Goal: Information Seeking & Learning: Find specific fact

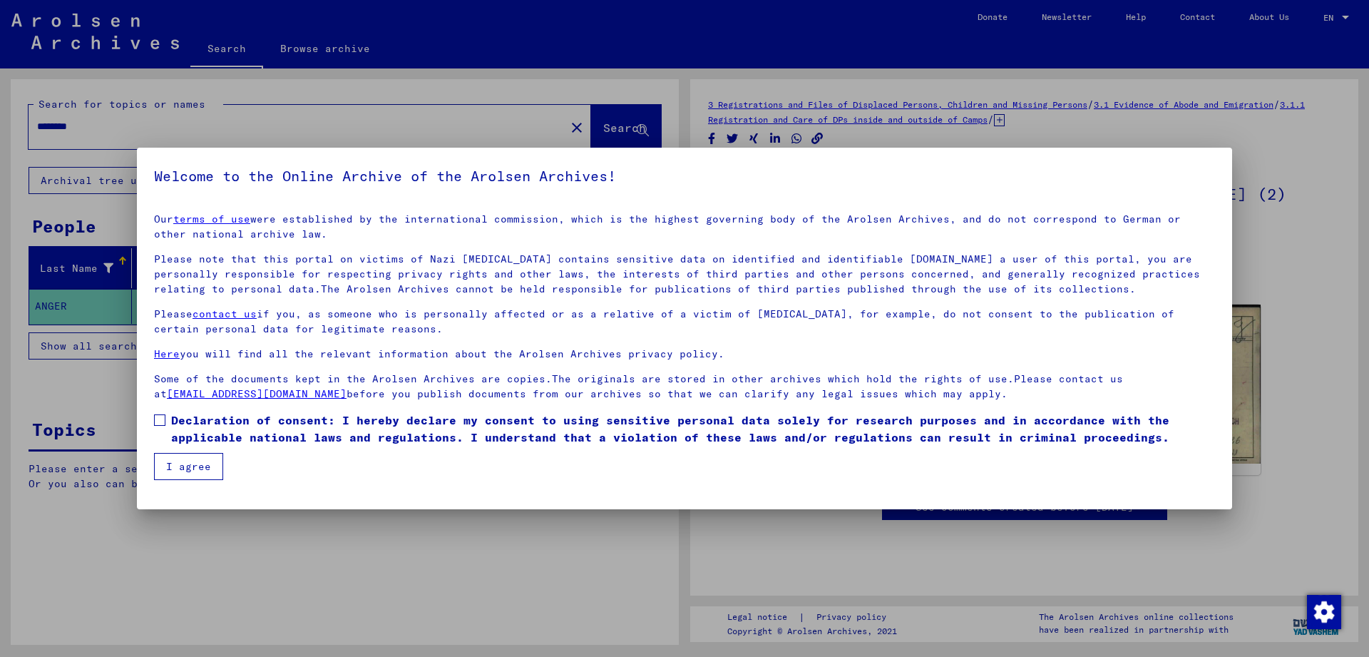
click at [122, 425] on div at bounding box center [684, 328] width 1369 height 657
click at [164, 441] on label "Declaration of consent: I hereby declare my consent to using sensitive personal…" at bounding box center [684, 429] width 1061 height 34
click at [178, 457] on button "I agree" at bounding box center [188, 466] width 69 height 27
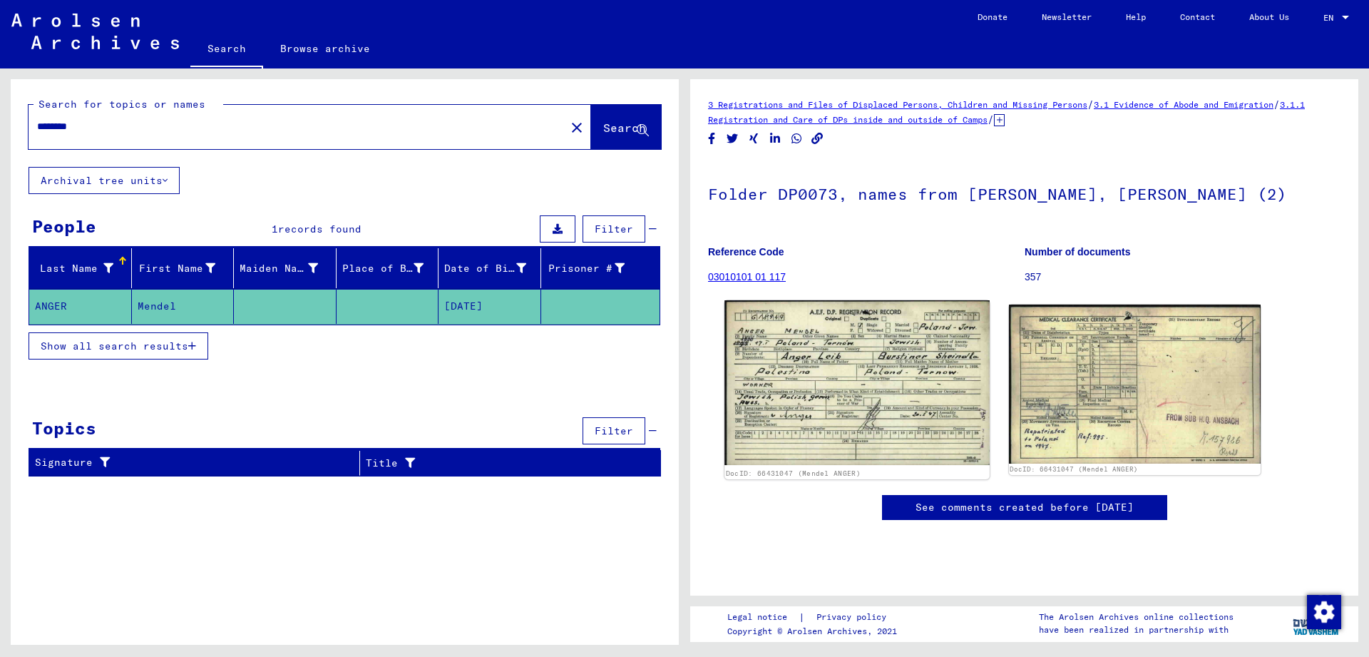
click at [871, 367] on img at bounding box center [857, 382] width 265 height 165
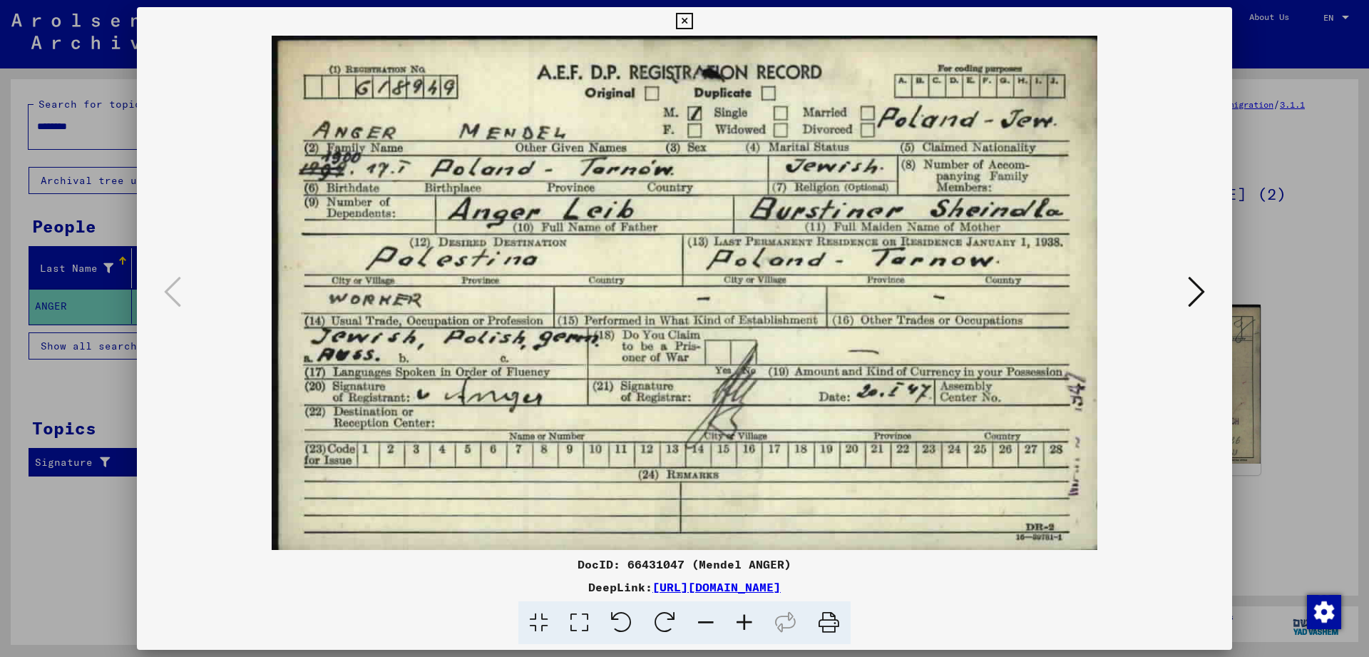
click at [1198, 294] on icon at bounding box center [1196, 292] width 17 height 34
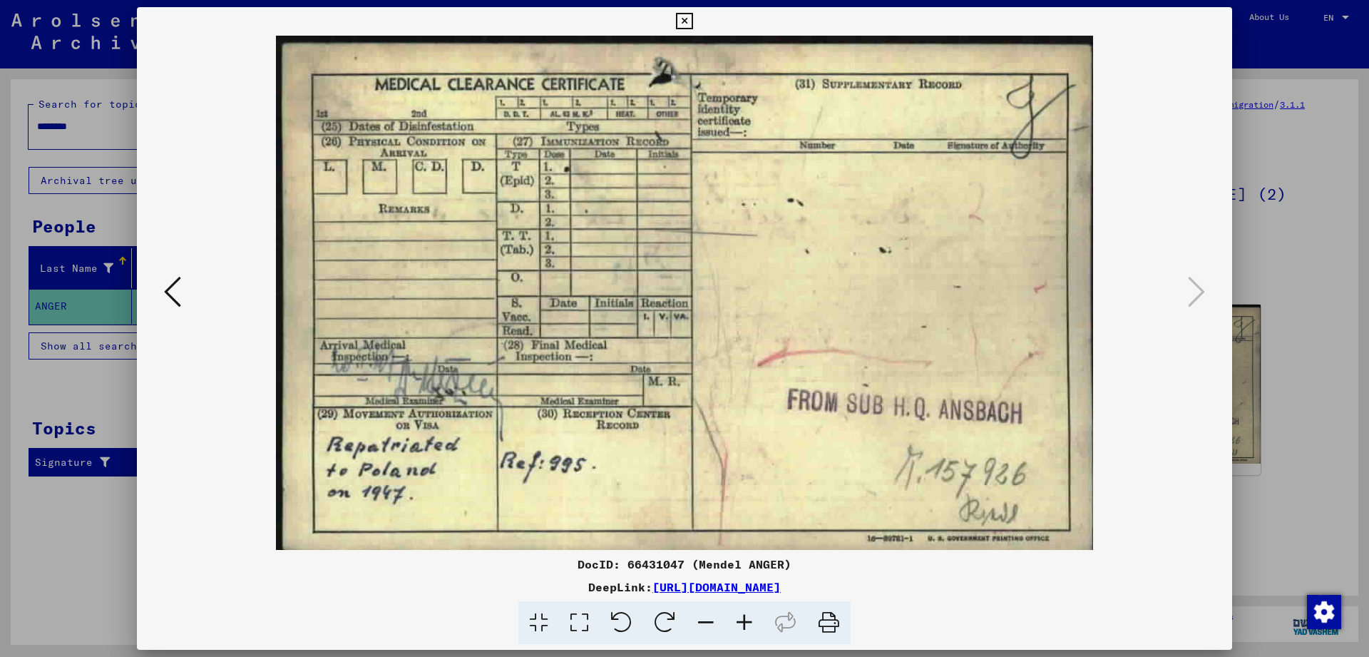
click at [697, 31] on button at bounding box center [684, 21] width 25 height 29
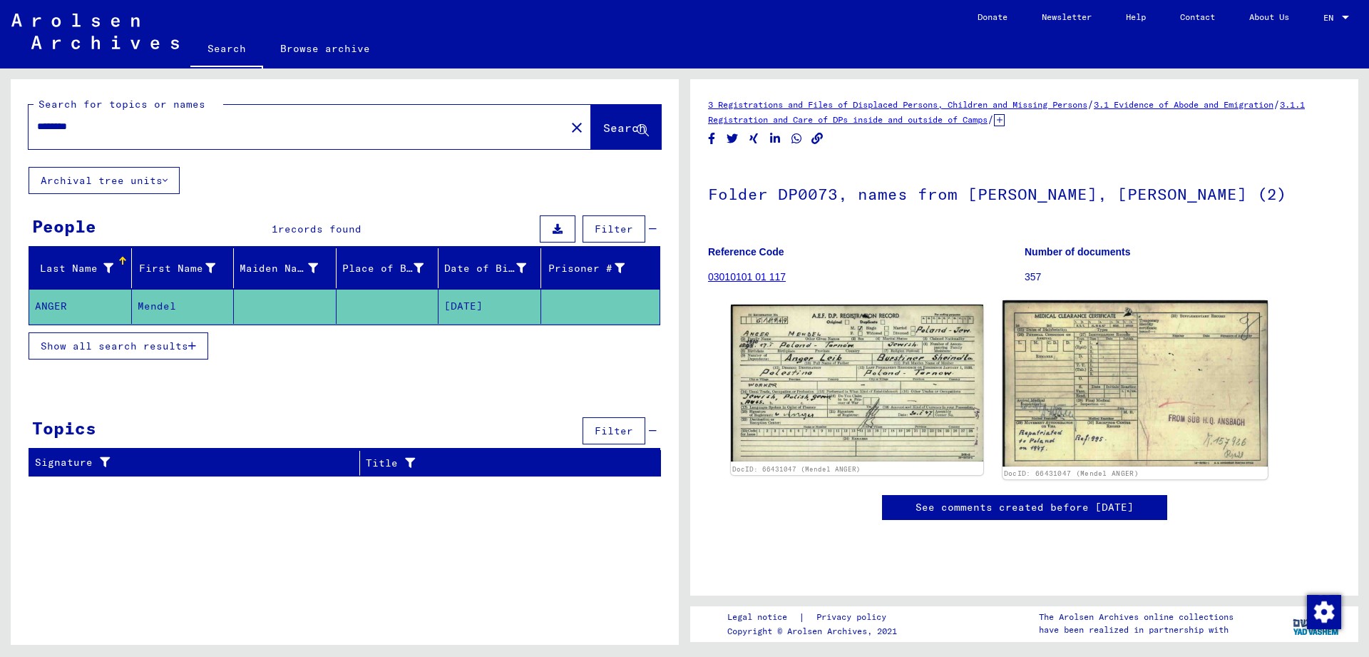
click at [1115, 375] on img at bounding box center [1135, 383] width 265 height 167
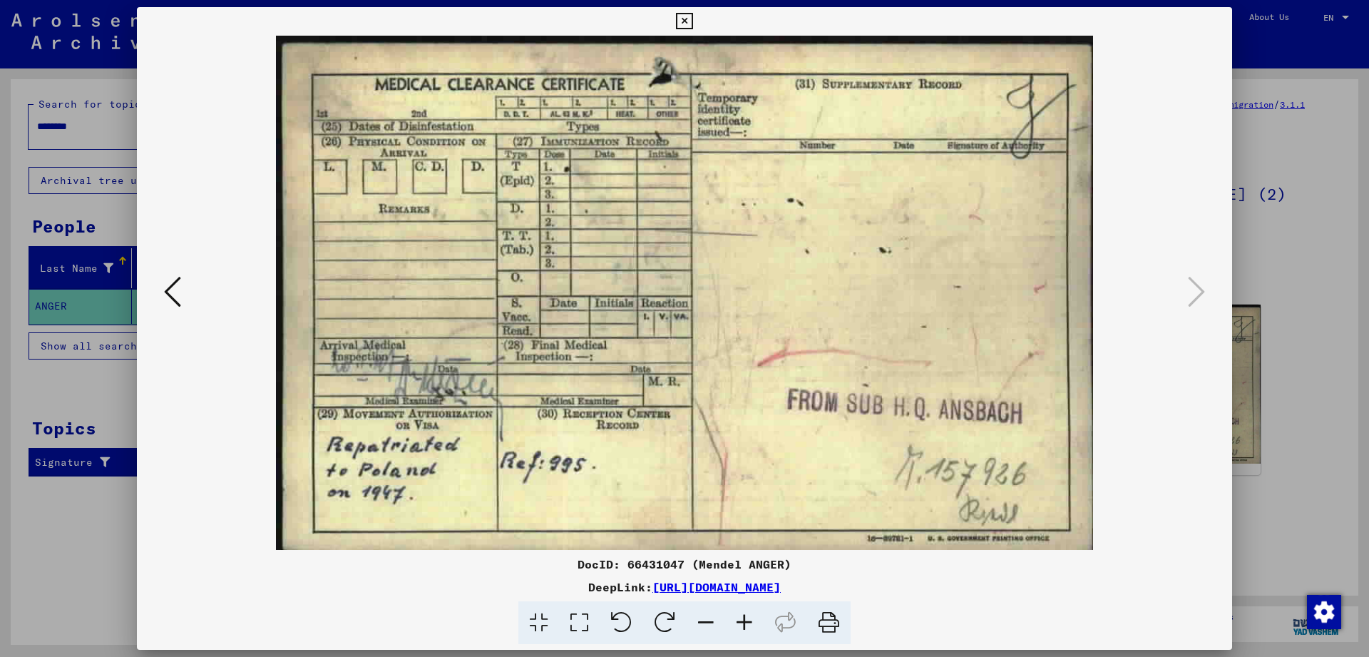
click at [693, 23] on icon at bounding box center [684, 21] width 16 height 17
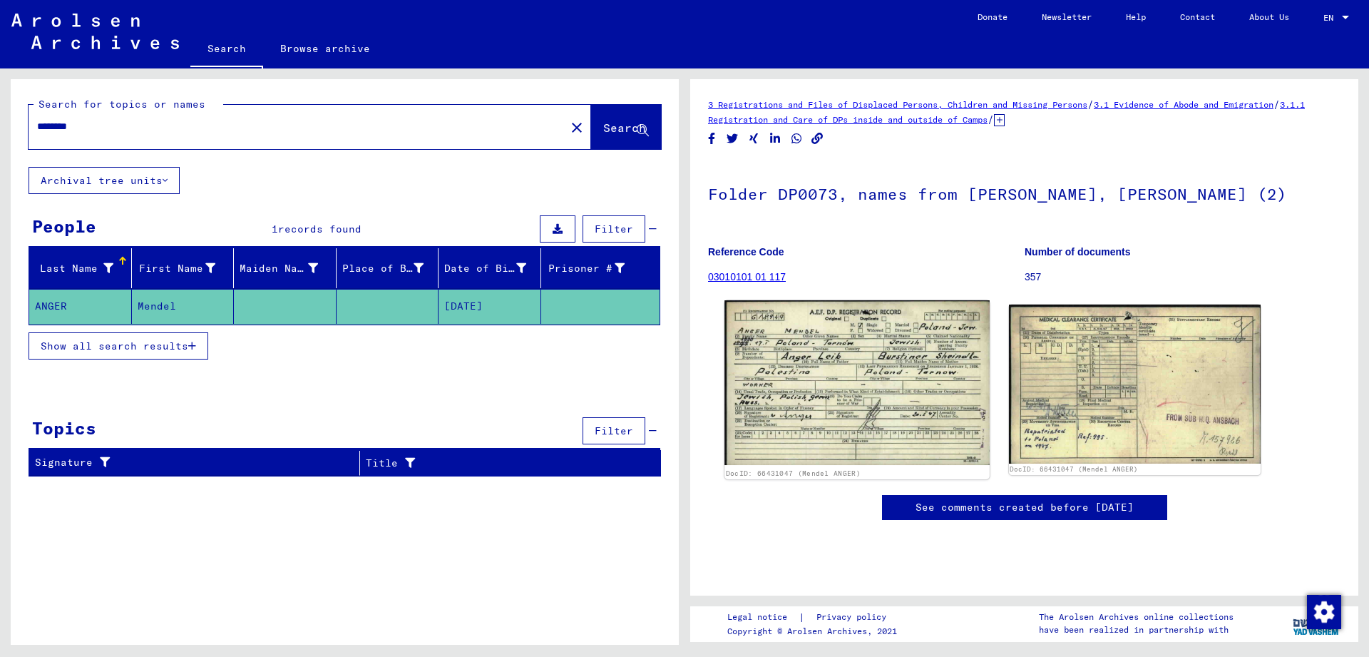
click at [889, 434] on img at bounding box center [857, 382] width 265 height 165
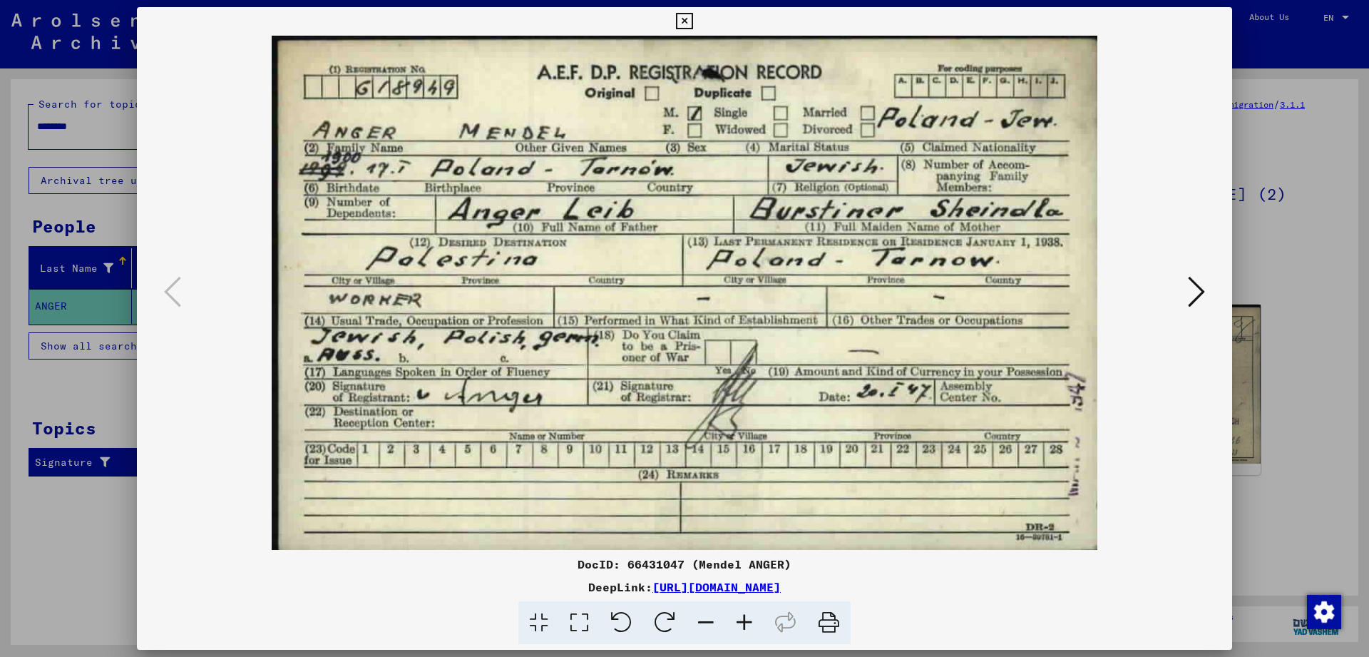
drag, startPoint x: 486, startPoint y: 379, endPoint x: 492, endPoint y: 242, distance: 137.1
click at [492, 242] on img at bounding box center [684, 293] width 999 height 514
drag, startPoint x: 590, startPoint y: 195, endPoint x: 638, endPoint y: 321, distance: 135.0
click at [638, 321] on img at bounding box center [684, 293] width 999 height 514
drag, startPoint x: 546, startPoint y: 436, endPoint x: 576, endPoint y: 342, distance: 98.3
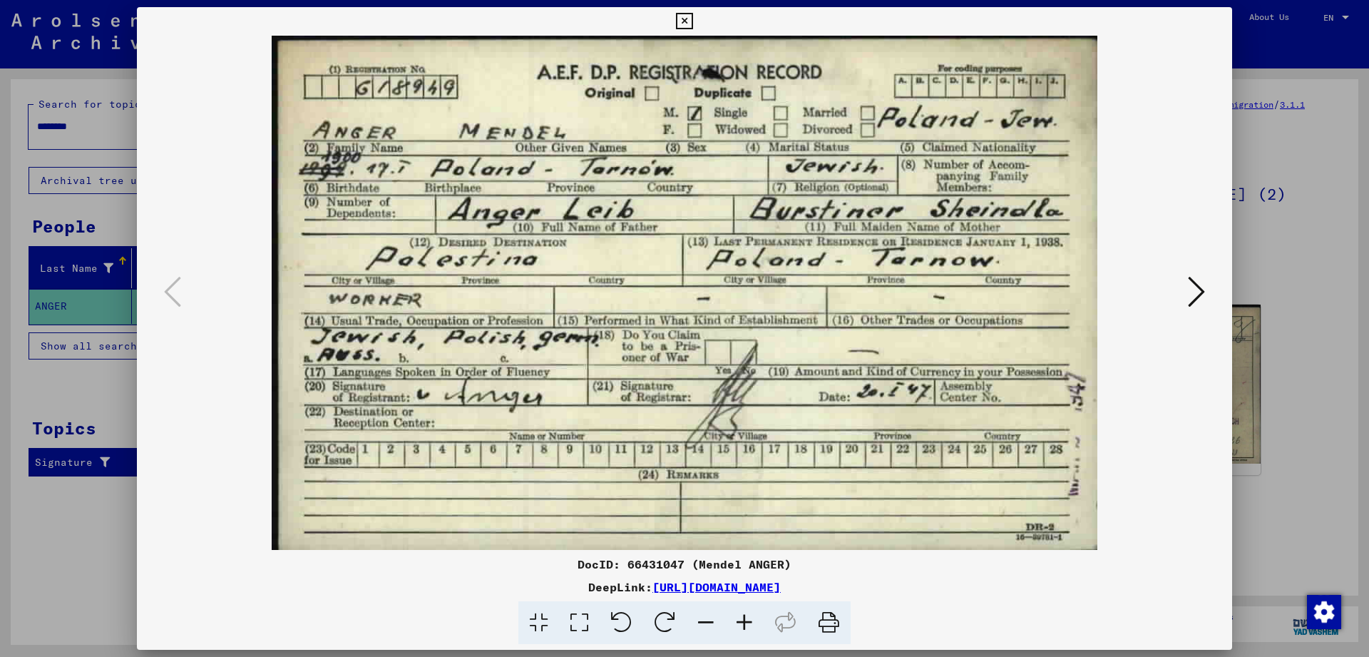
click at [576, 342] on img at bounding box center [684, 293] width 999 height 514
click at [1195, 279] on icon at bounding box center [1196, 292] width 17 height 34
